Goal: Find specific page/section: Find specific page/section

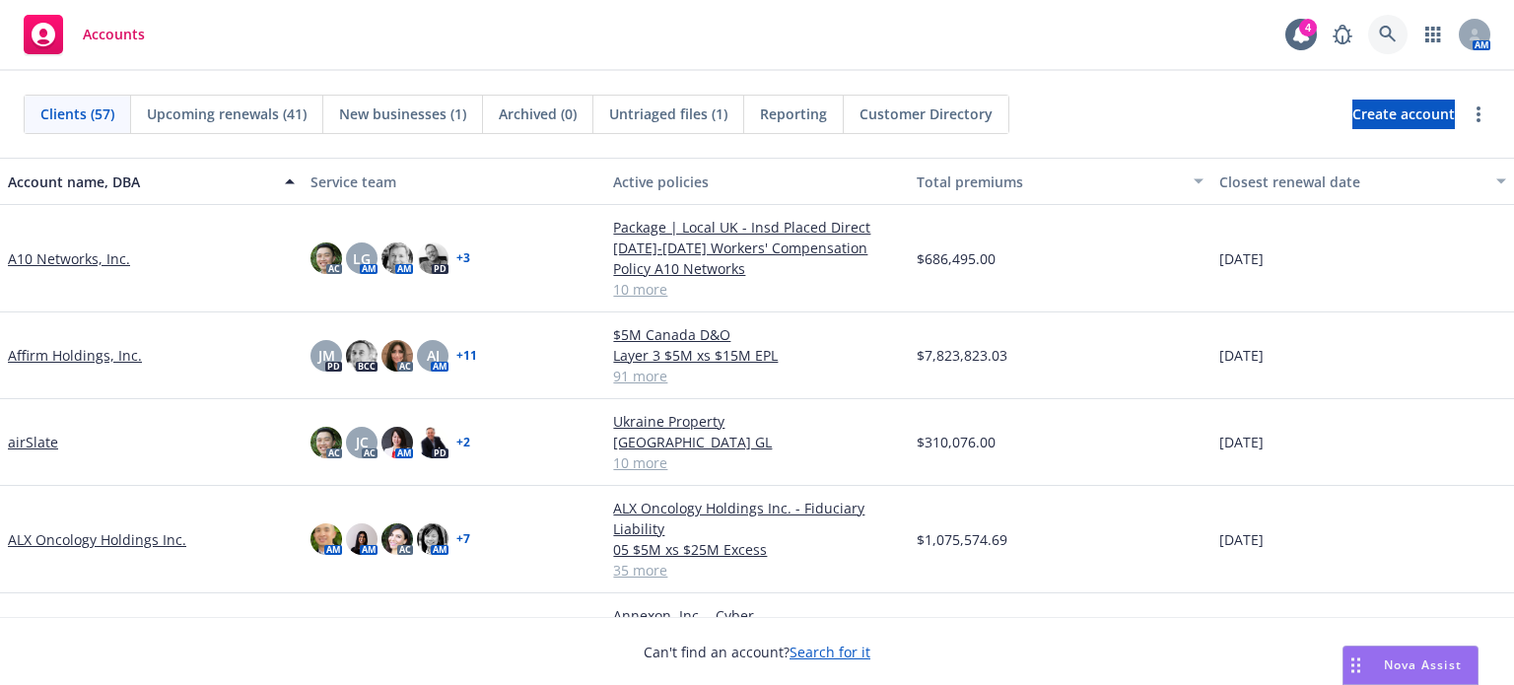
click at [1391, 31] on icon at bounding box center [1388, 35] width 18 height 18
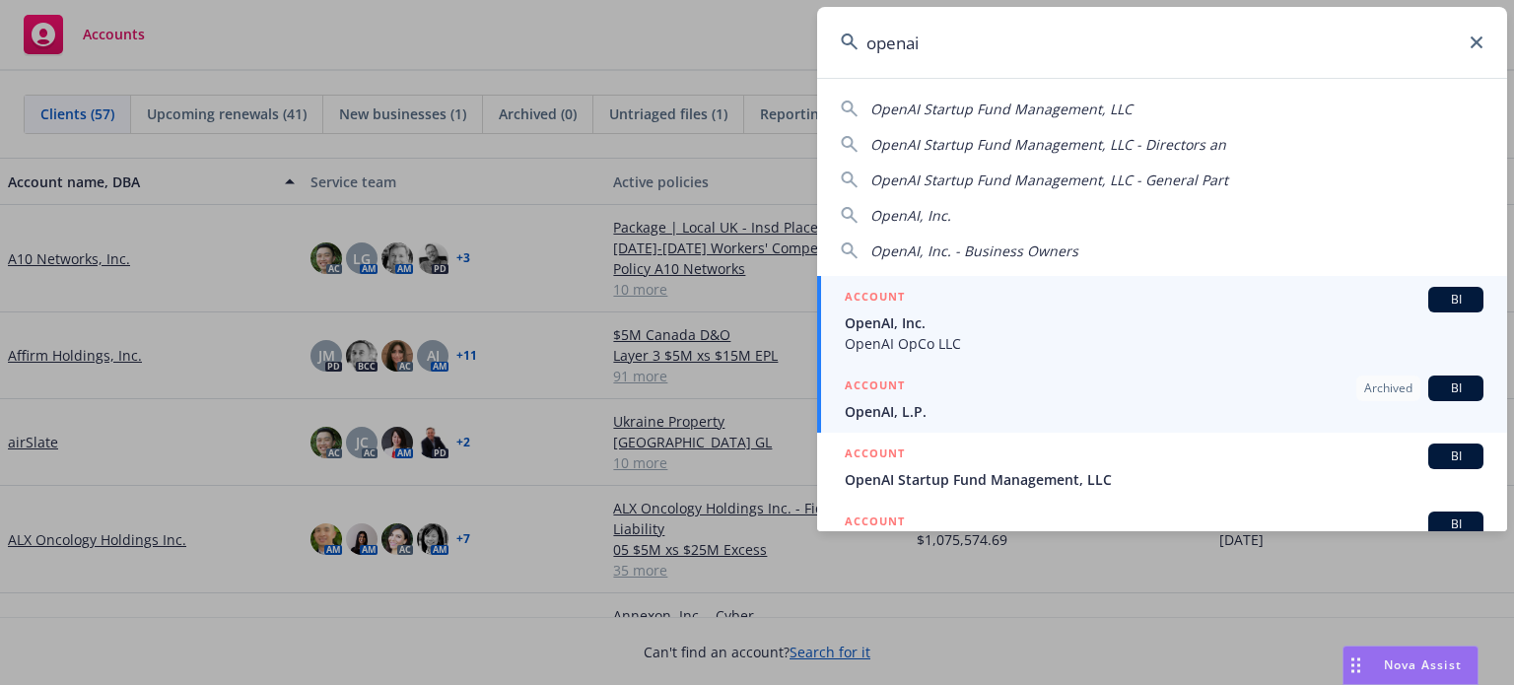
type input "openai"
click at [889, 334] on span "OpenAI OpCo LLC" at bounding box center [1163, 343] width 639 height 21
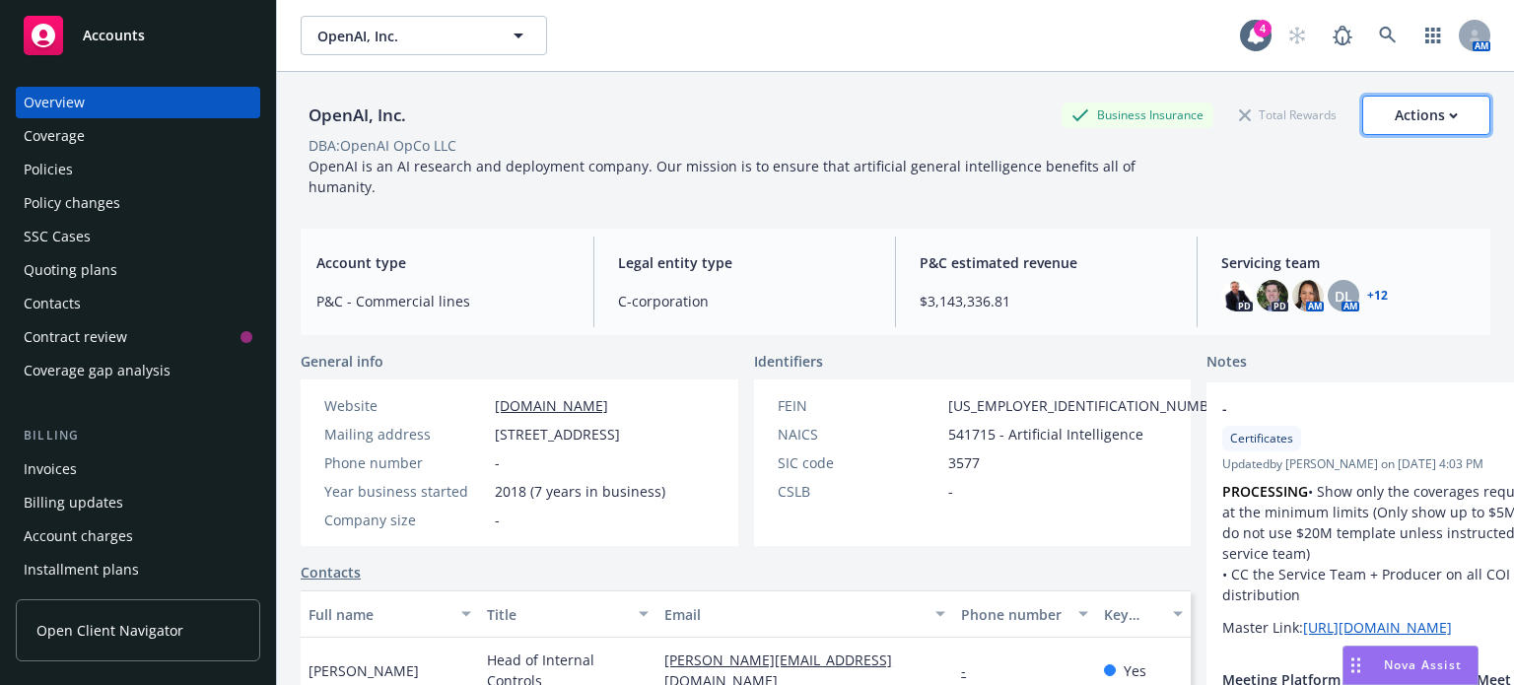
click at [1380, 107] on button "Actions" at bounding box center [1426, 115] width 128 height 39
click at [968, 106] on div "OpenAI, Inc. Business Insurance Total Rewards Actions Actions Edit account summ…" at bounding box center [895, 115] width 1189 height 39
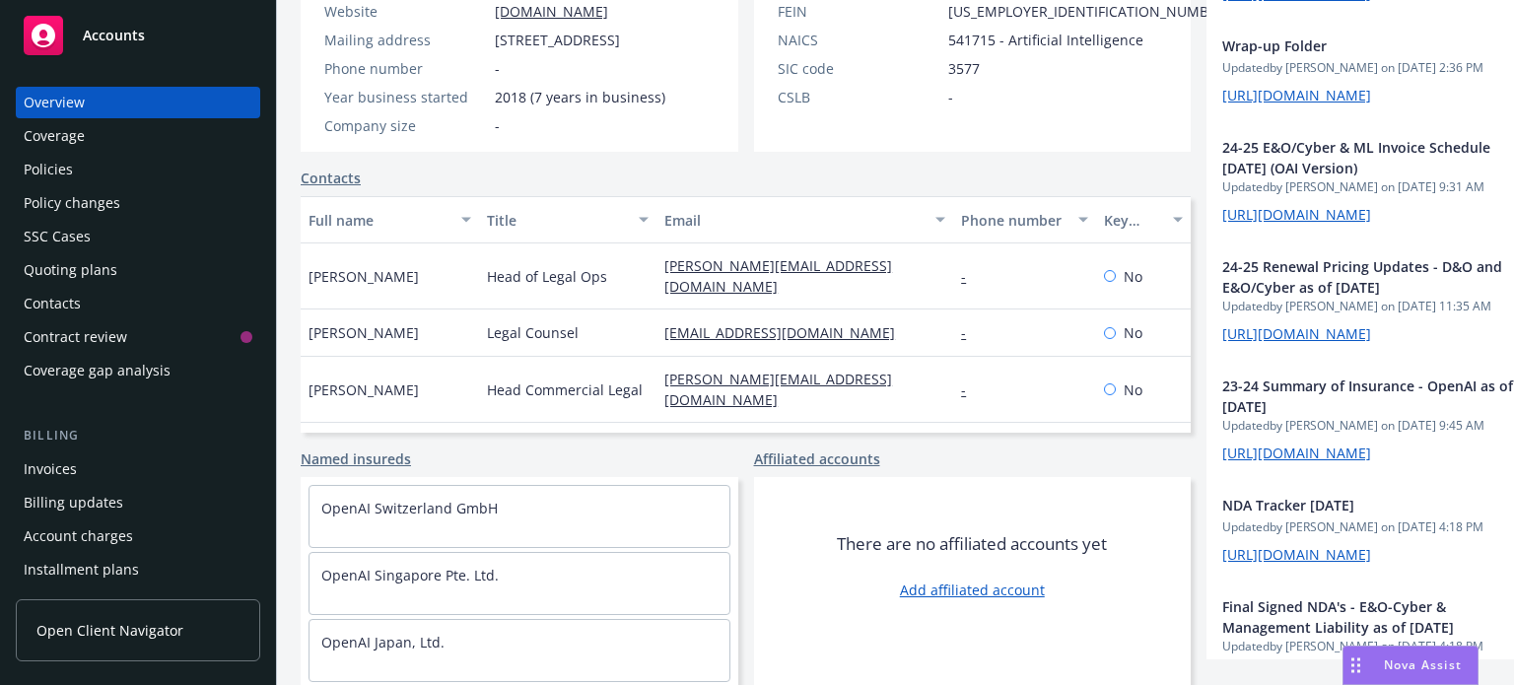
scroll to position [394, 0]
click at [35, 162] on div "Policies" at bounding box center [48, 170] width 49 height 32
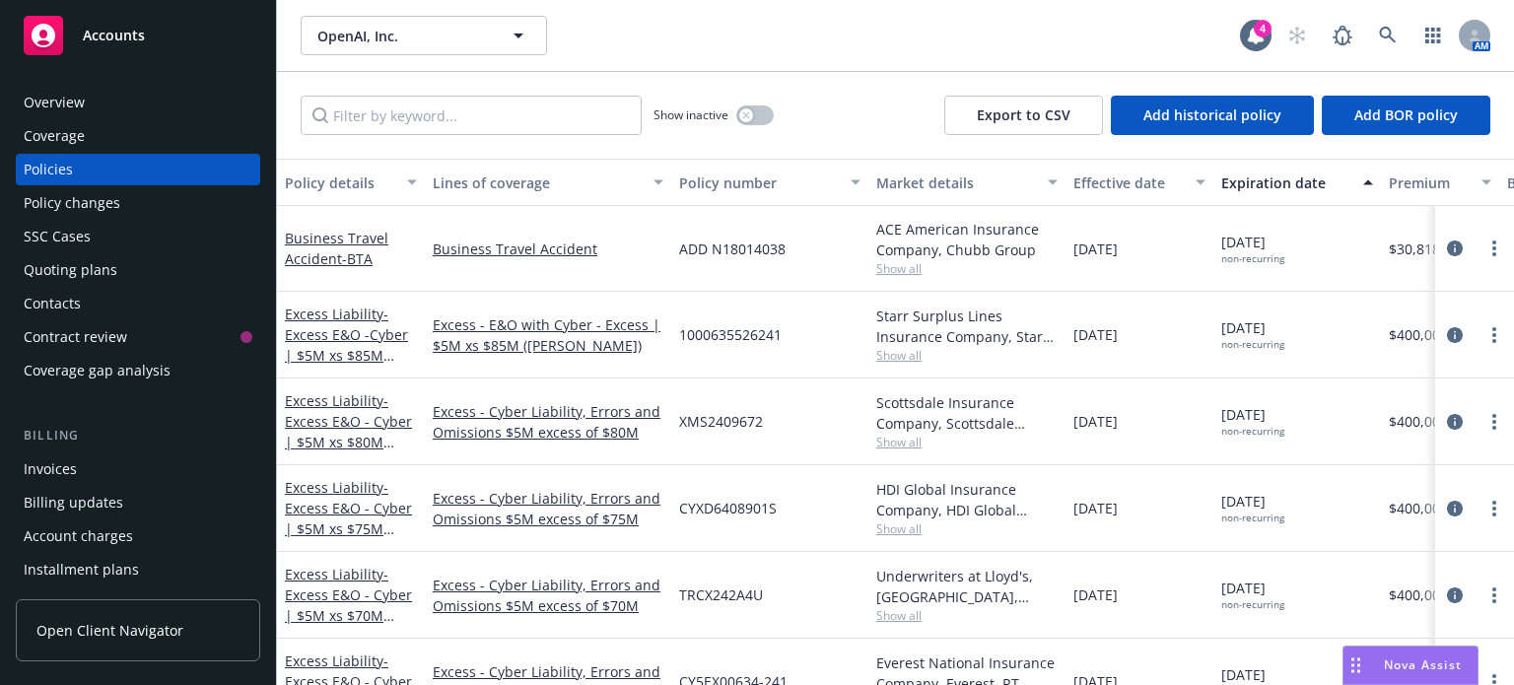
click at [69, 105] on div "Overview" at bounding box center [54, 103] width 61 height 32
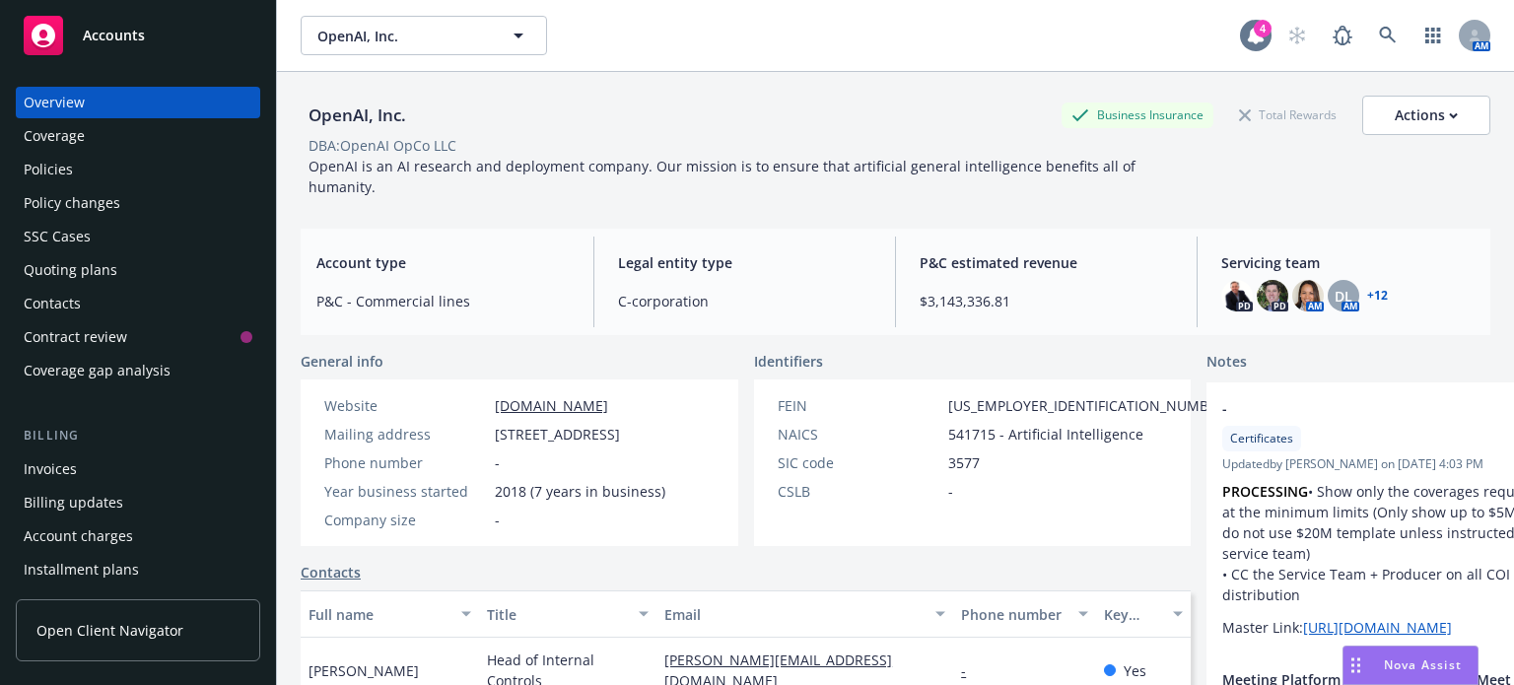
click at [1253, 36] on div "4" at bounding box center [1262, 29] width 18 height 18
